Goal: Information Seeking & Learning: Learn about a topic

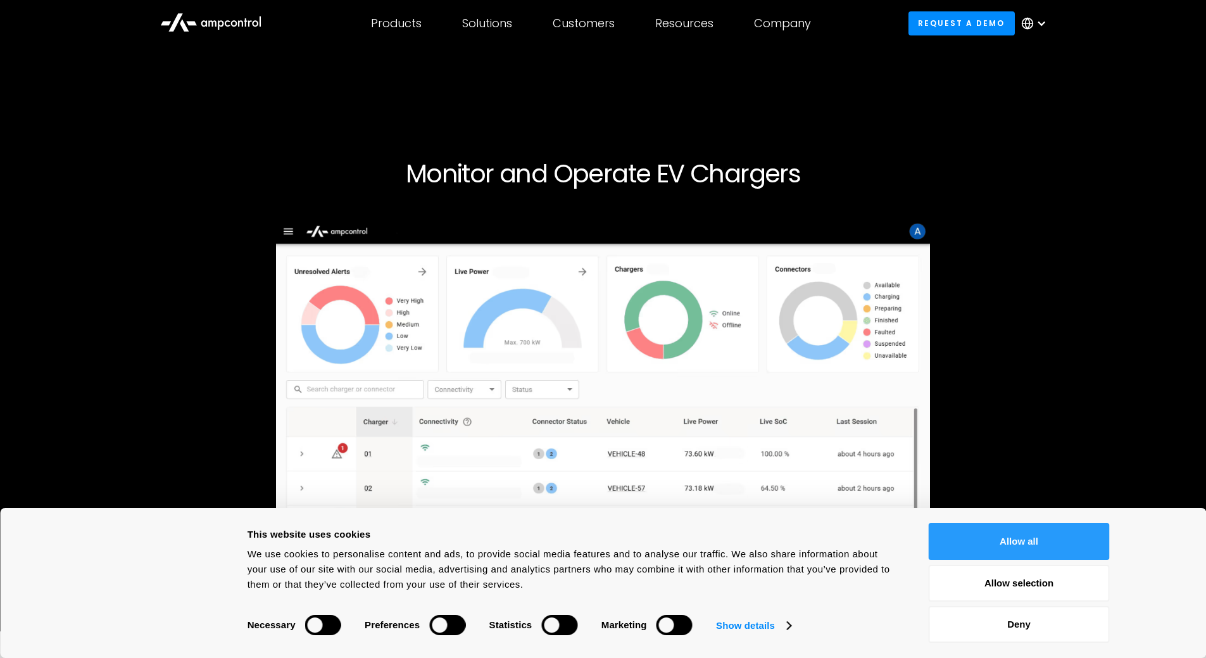
click at [987, 540] on button "Allow all" at bounding box center [1019, 541] width 181 height 37
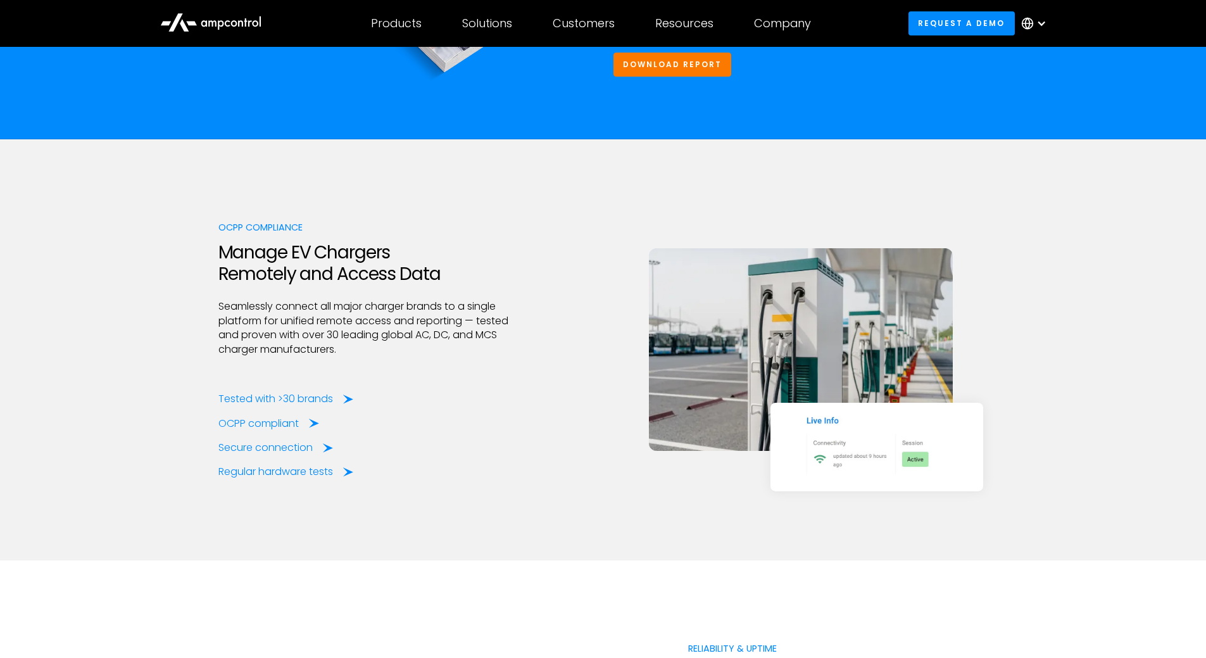
scroll to position [2026, 0]
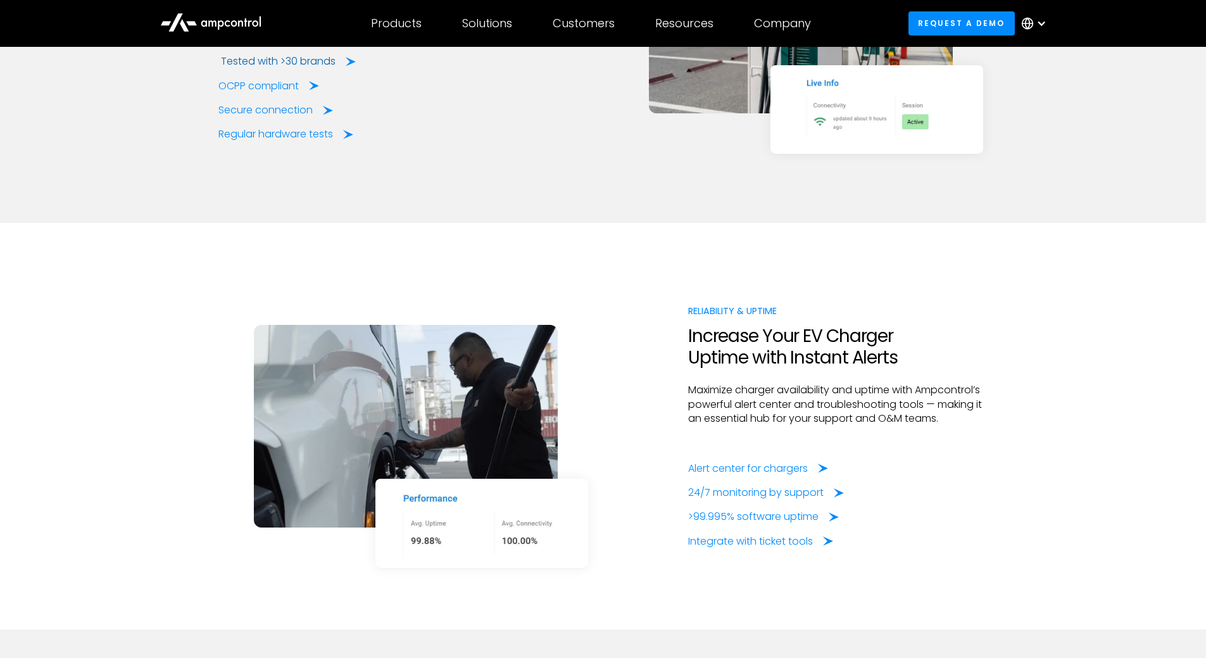
click at [327, 60] on div "Tested with >30 brands" at bounding box center [278, 61] width 115 height 14
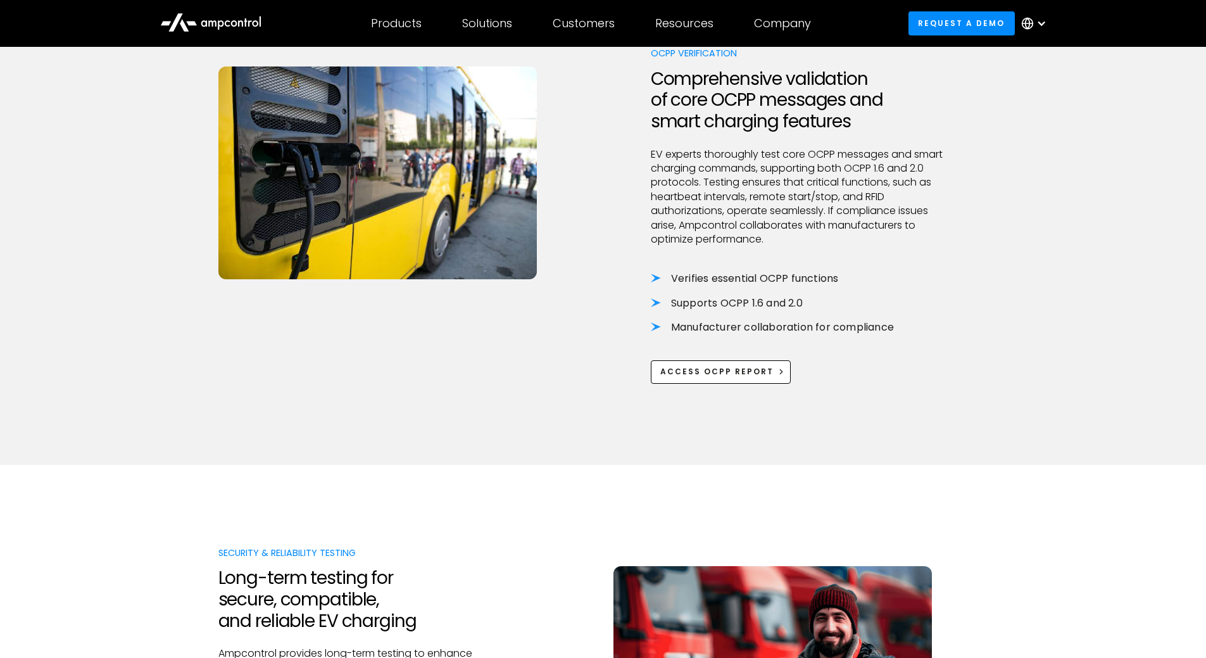
scroll to position [1350, 0]
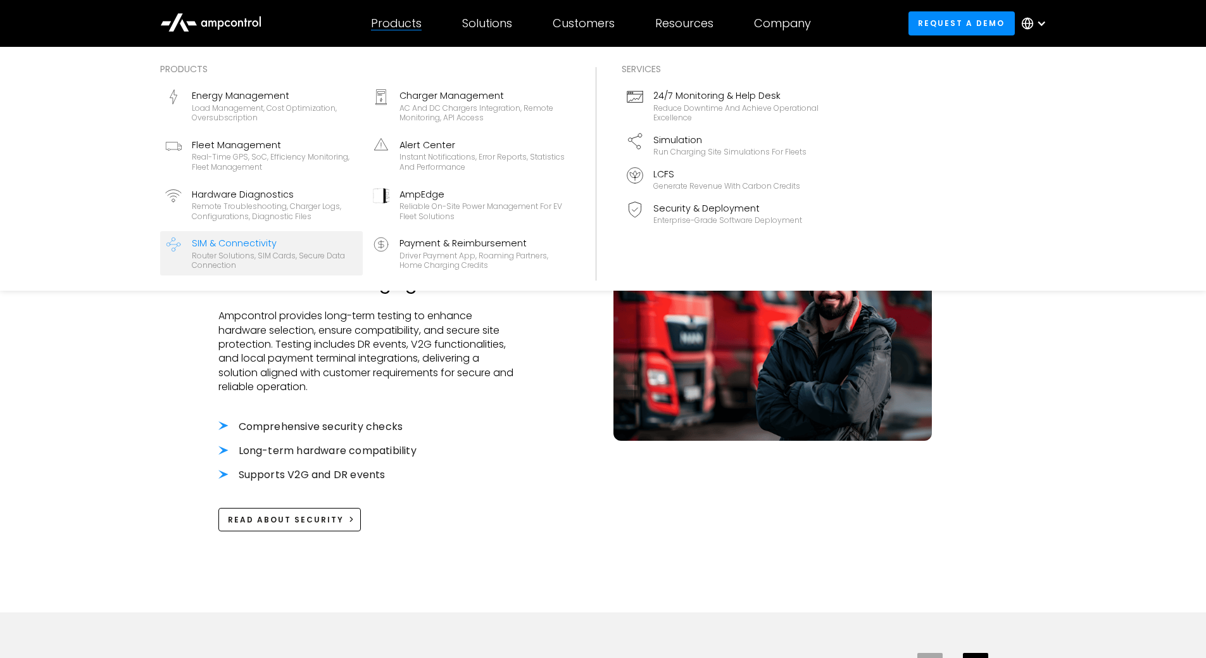
click at [239, 241] on div "SIM & Connectivity" at bounding box center [275, 243] width 166 height 14
